Goal: Transaction & Acquisition: Purchase product/service

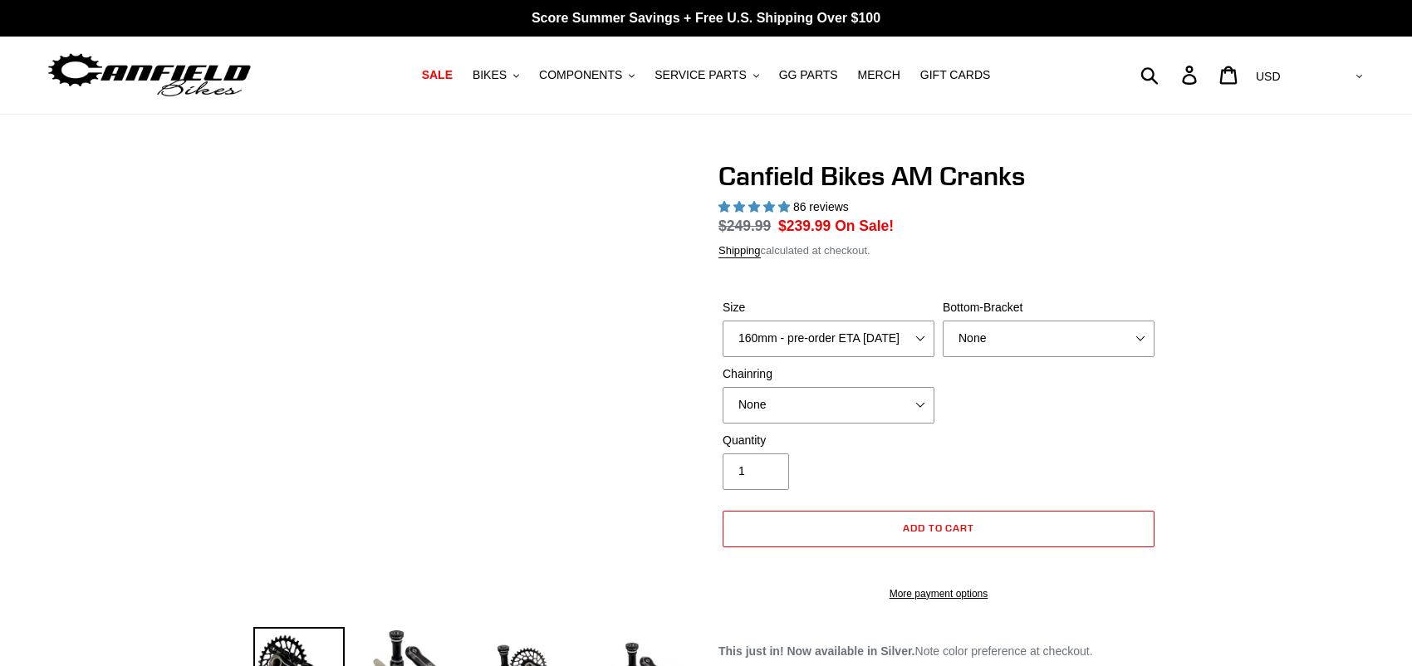
select select "highest-rating"
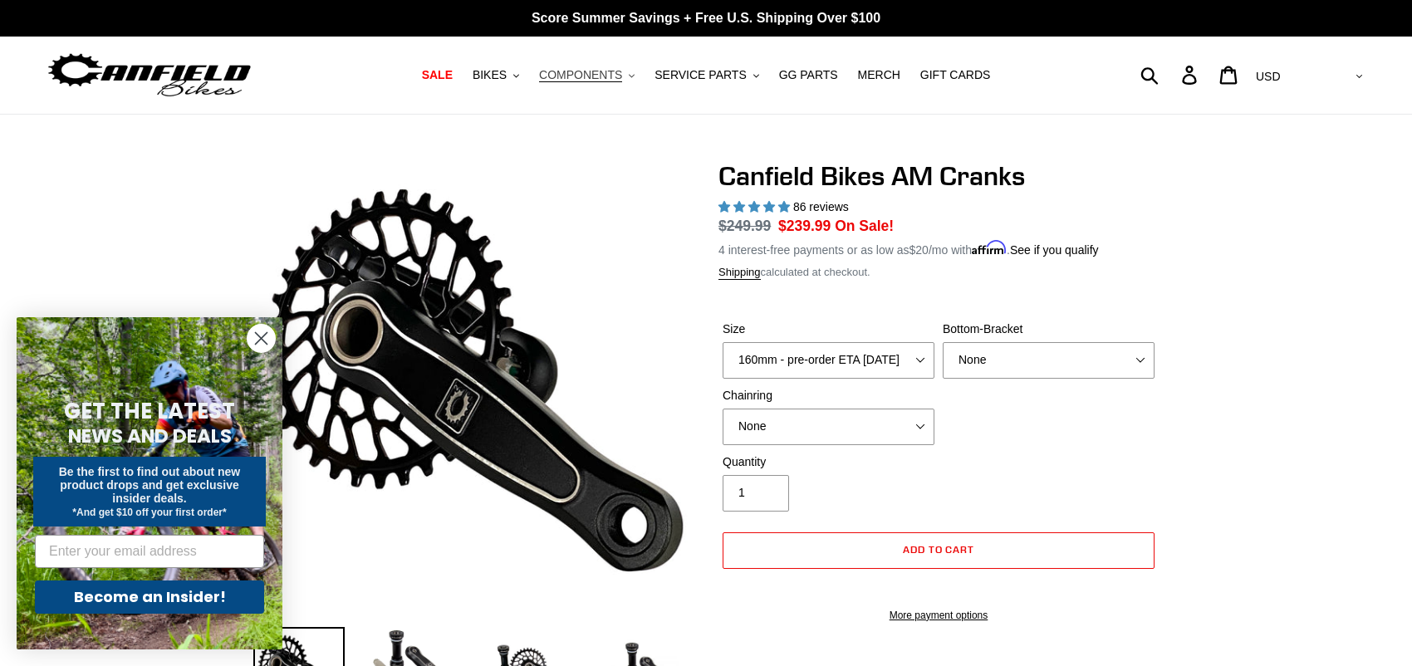
click at [602, 78] on span "COMPONENTS" at bounding box center [580, 75] width 83 height 14
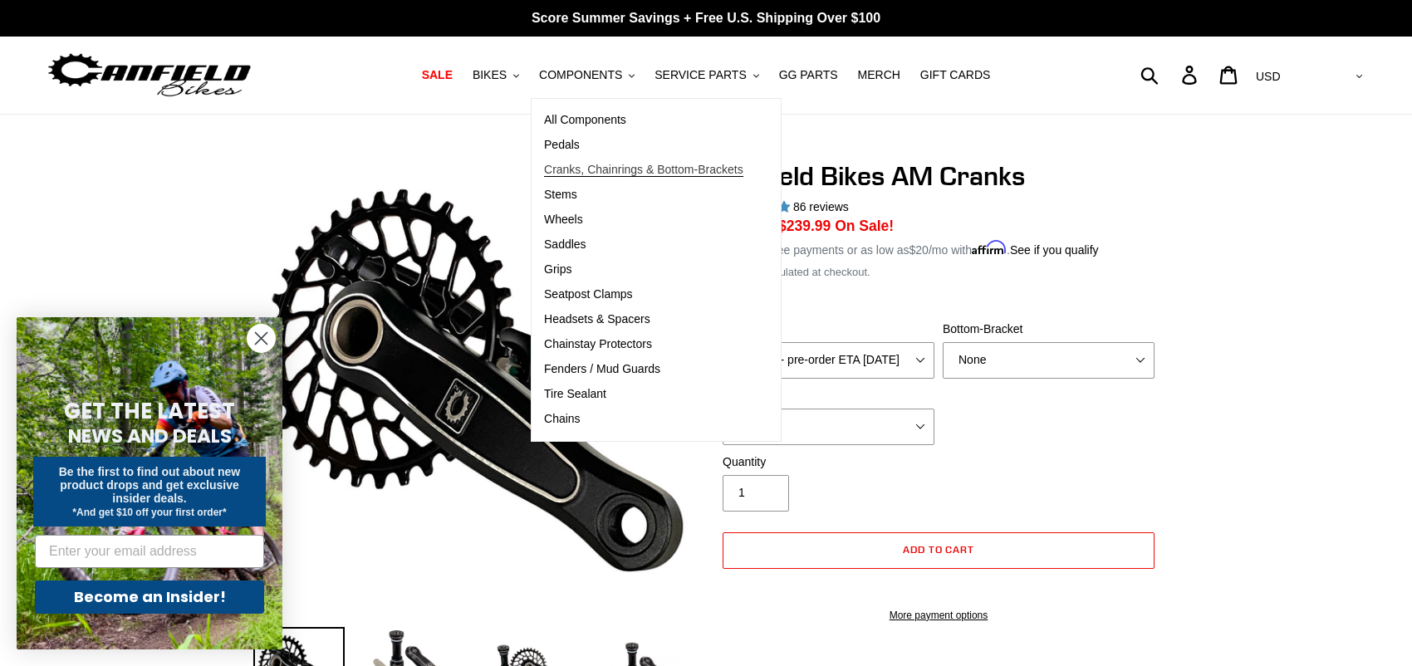
click at [636, 169] on span "Cranks, Chainrings & Bottom-Brackets" at bounding box center [643, 170] width 199 height 14
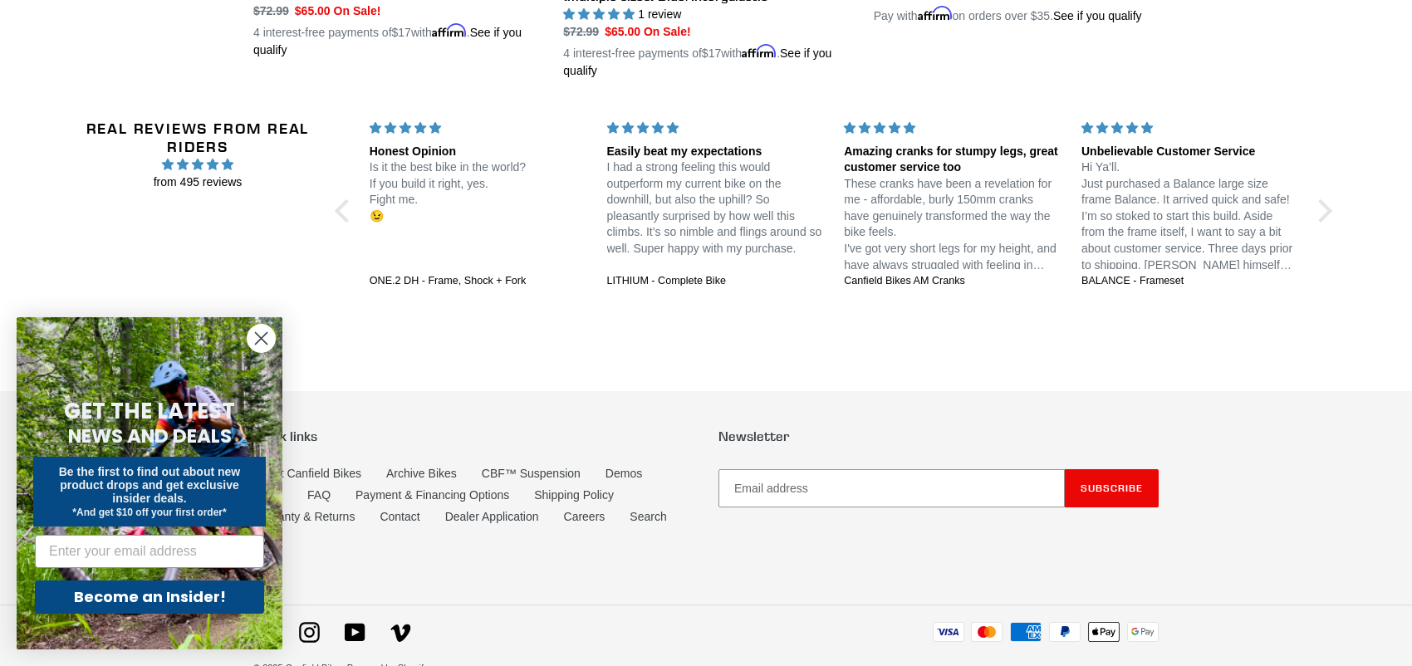
scroll to position [1697, 0]
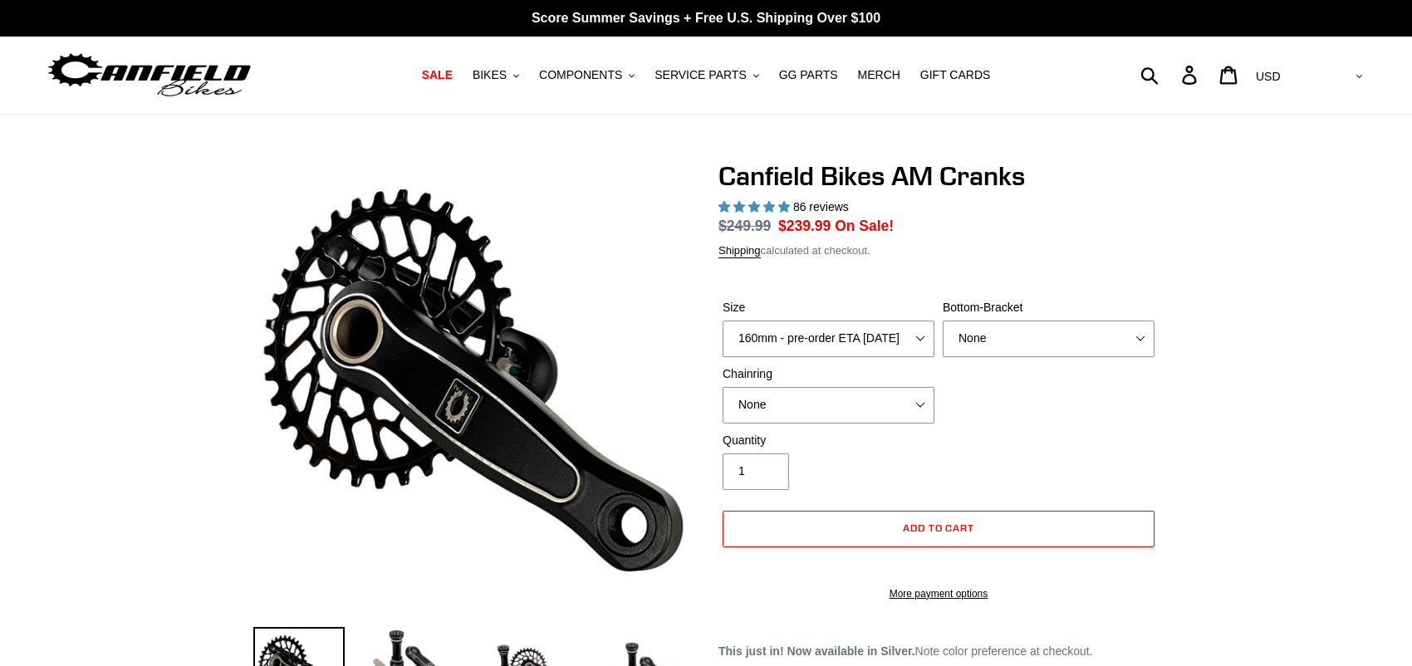
select select "highest-rating"
